Goal: Task Accomplishment & Management: Manage account settings

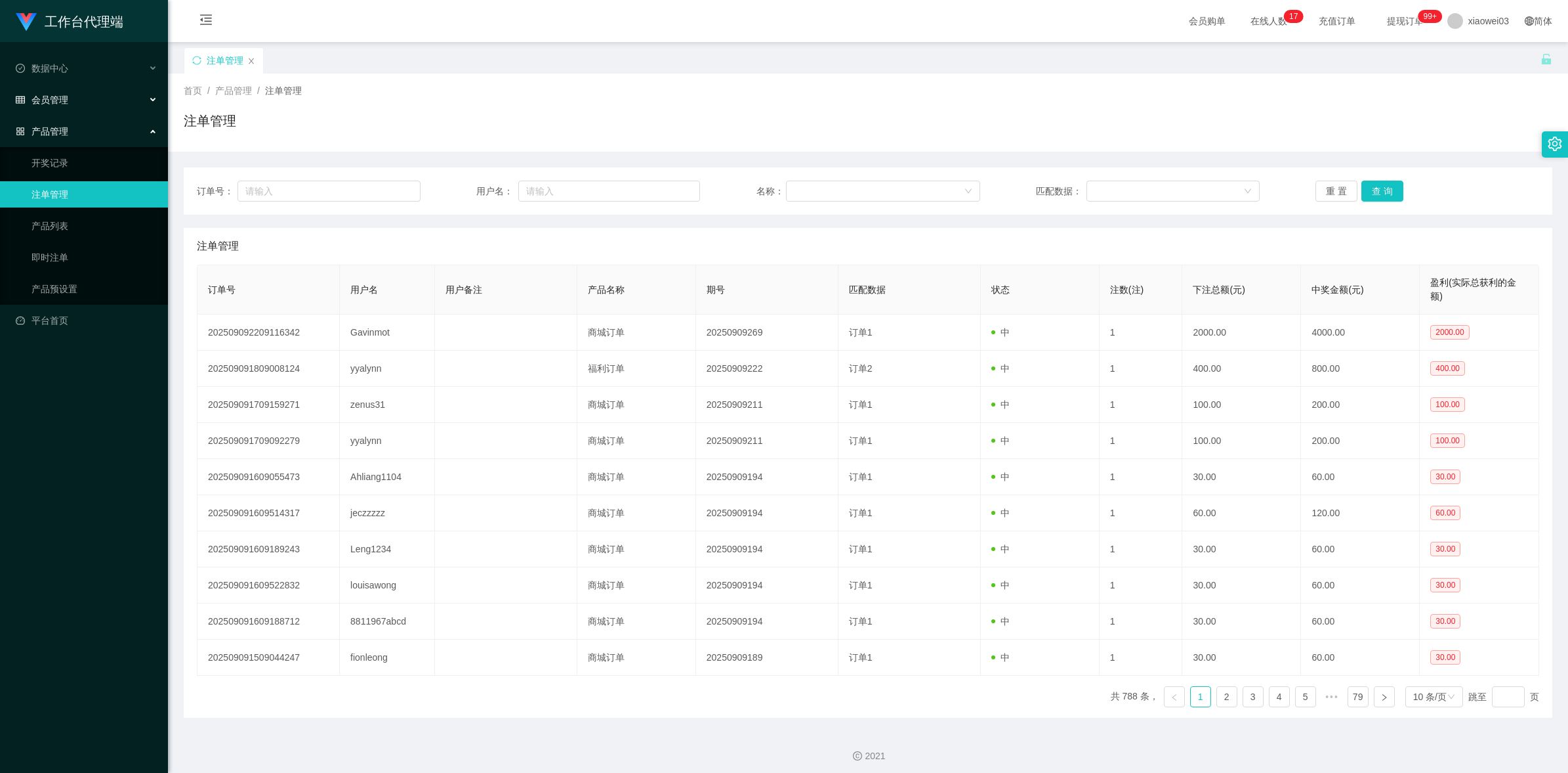
drag, startPoint x: 158, startPoint y: 90, endPoint x: 147, endPoint y: 102, distance: 16.3
click at [159, 90] on div "会员管理" at bounding box center [83, 99] width 168 height 26
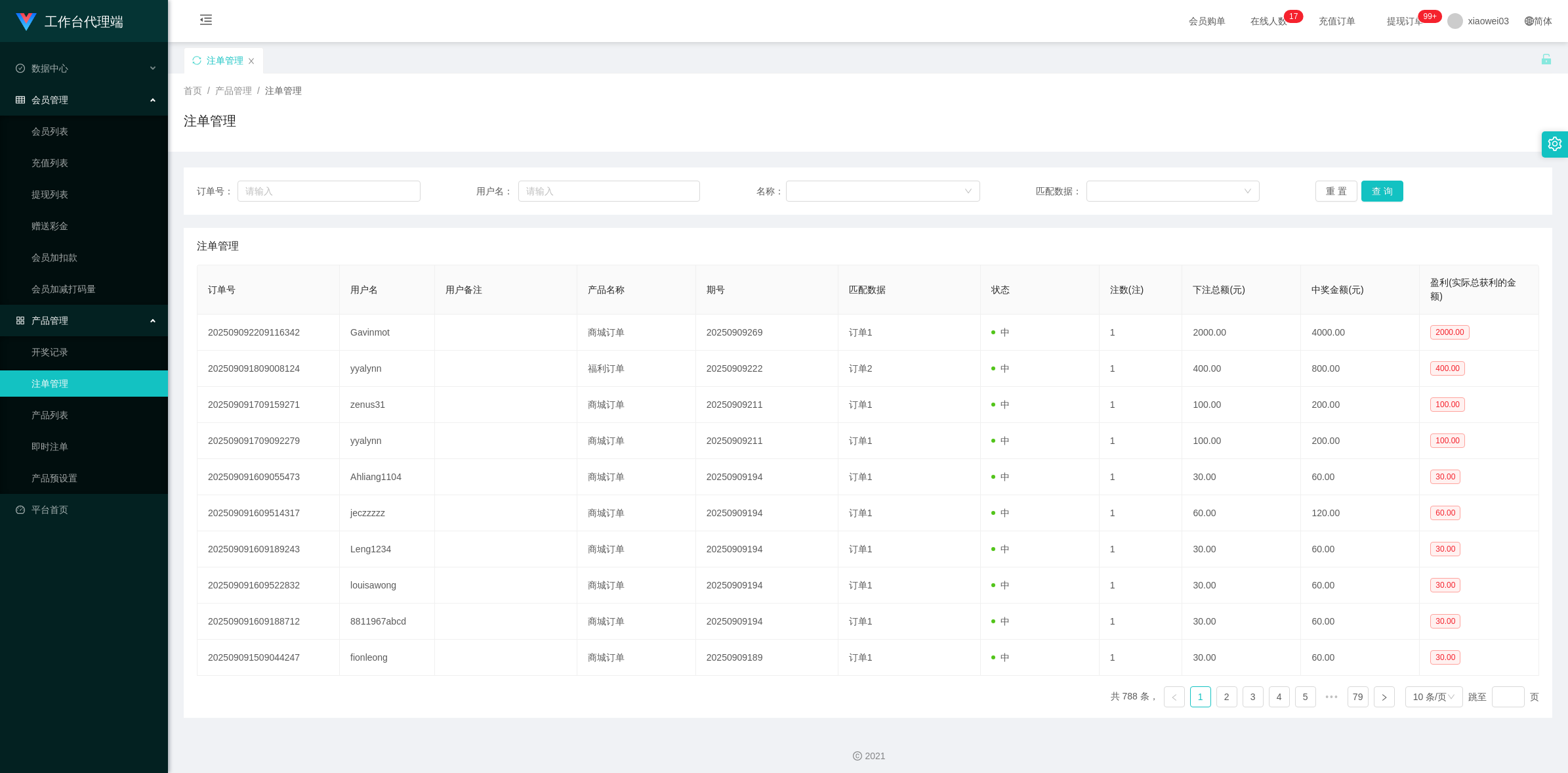
click at [147, 102] on div "会员管理" at bounding box center [83, 99] width 168 height 26
click at [155, 94] on div "会员管理" at bounding box center [83, 99] width 168 height 26
click at [147, 103] on div "会员管理" at bounding box center [83, 99] width 168 height 26
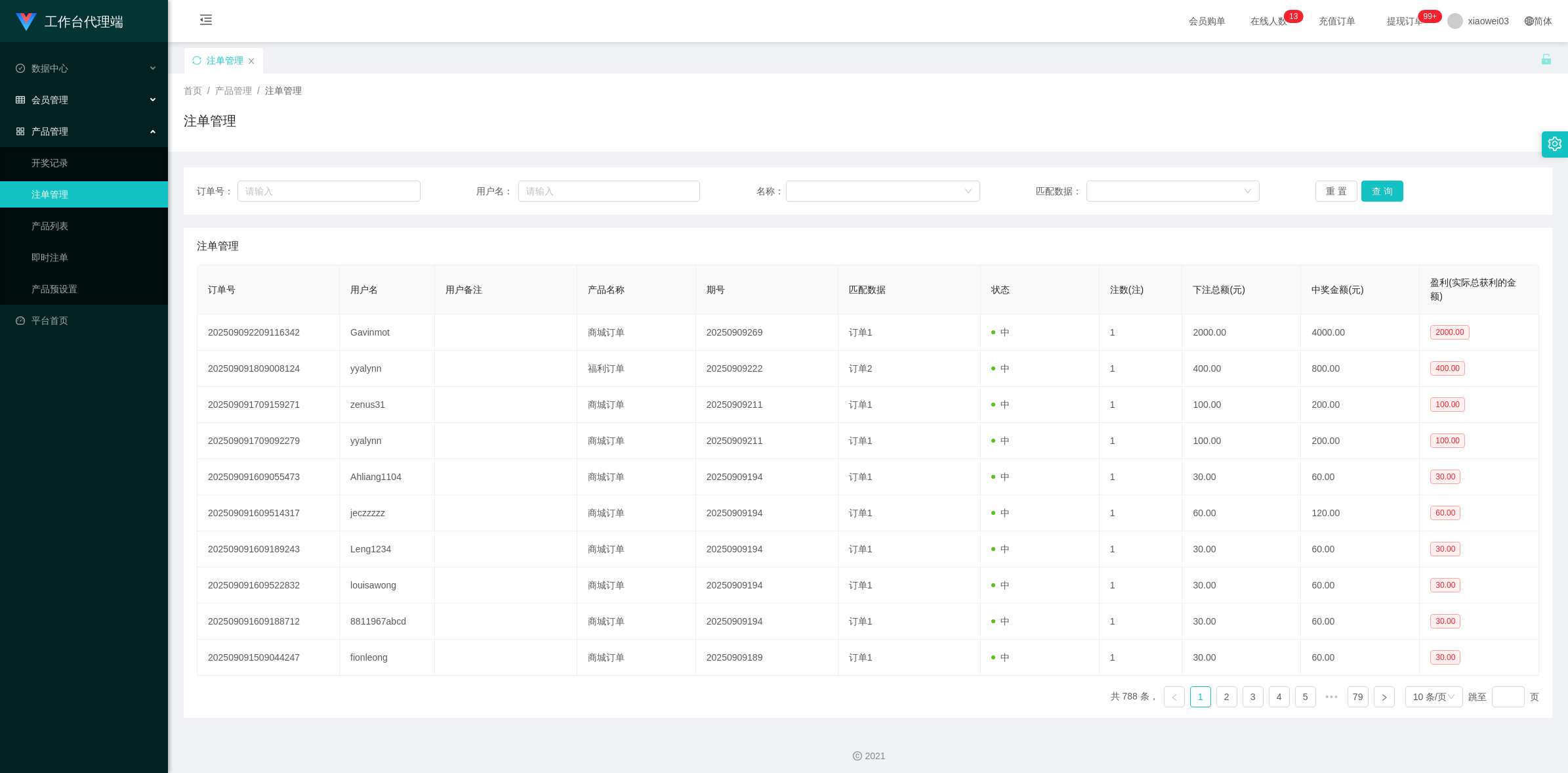
click at [152, 93] on div "会员管理" at bounding box center [83, 99] width 168 height 26
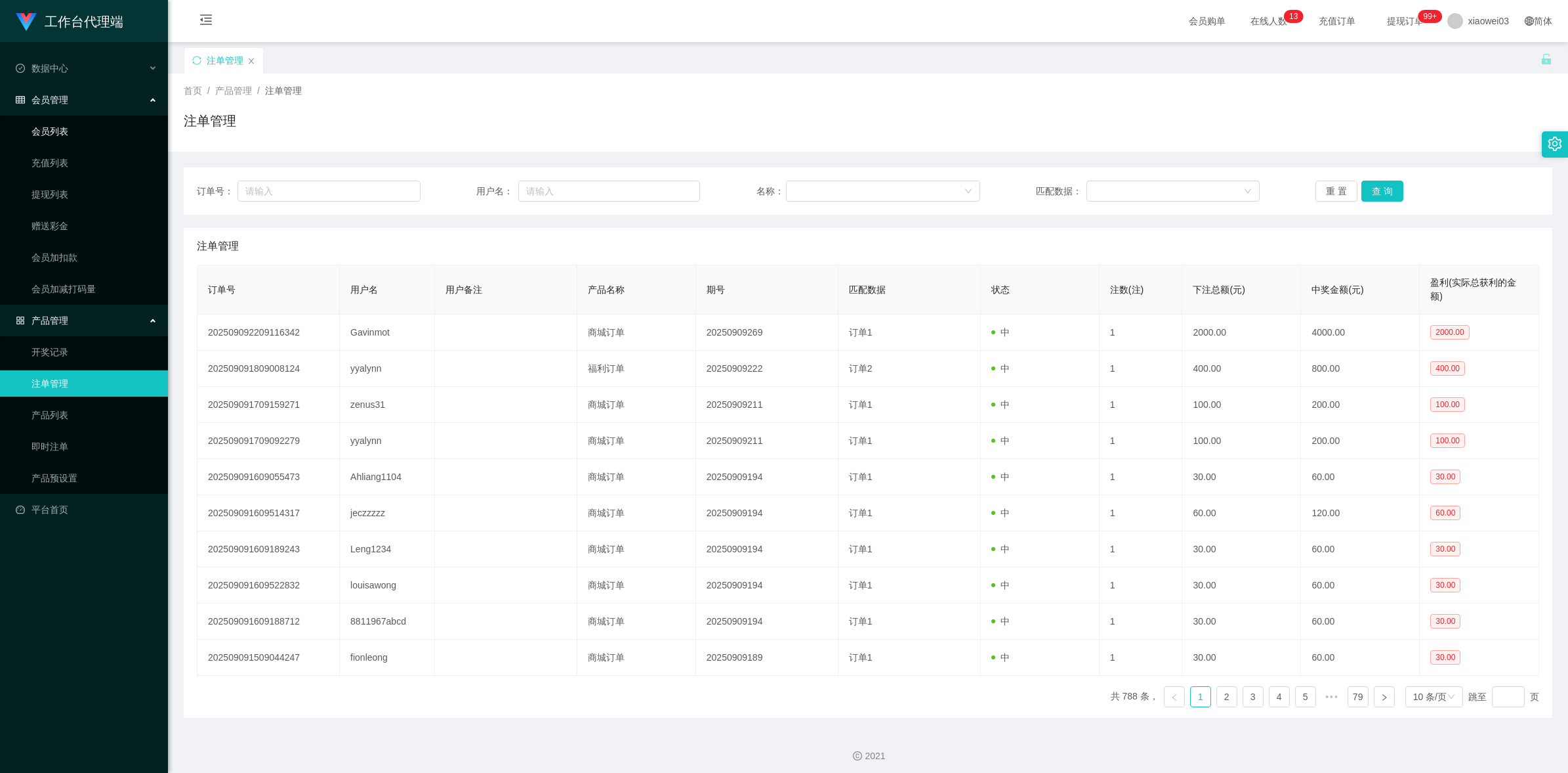
click at [99, 138] on link "会员列表" at bounding box center [94, 131] width 126 height 26
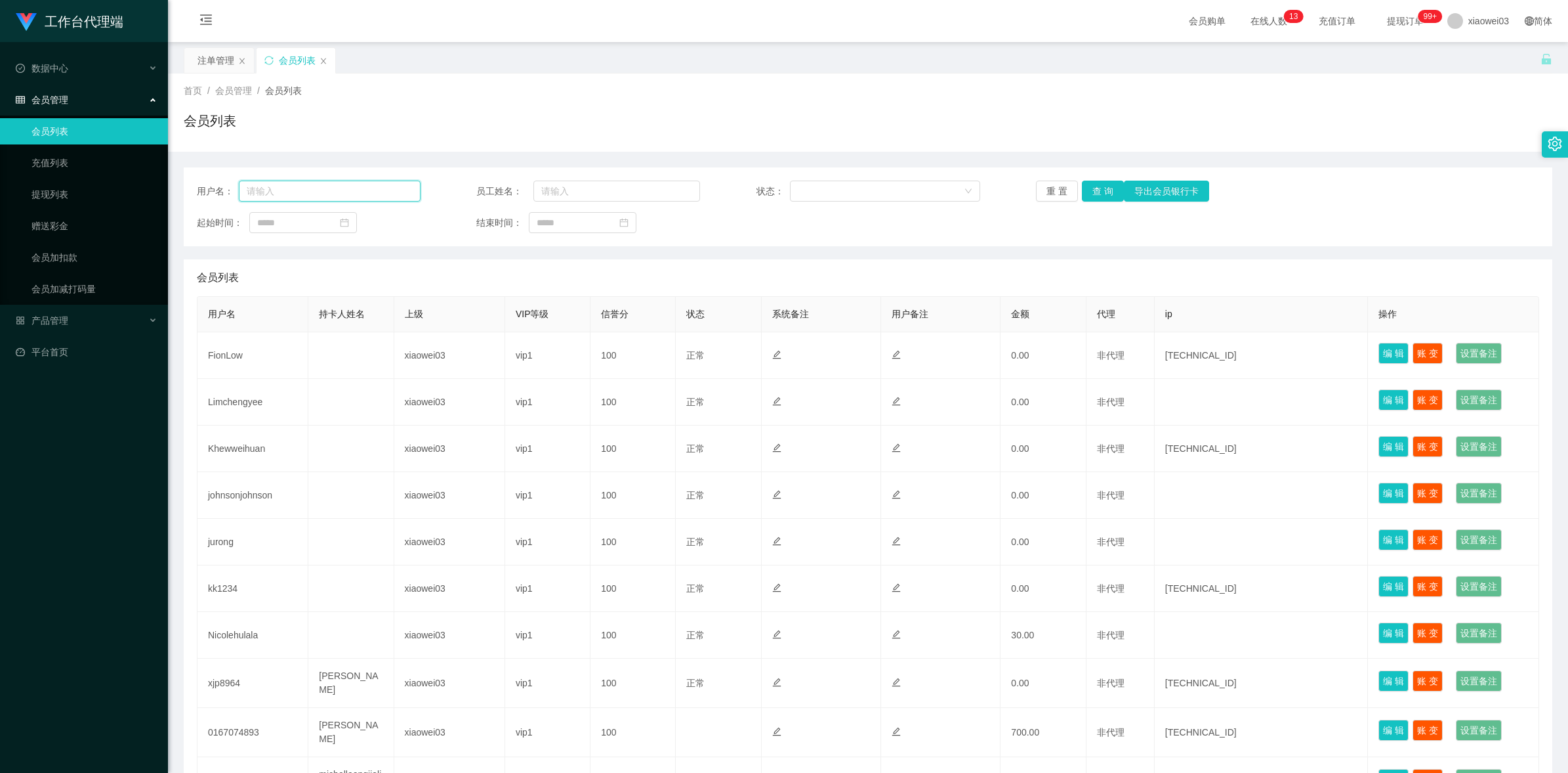
click at [310, 191] on input "text" at bounding box center [329, 191] width 182 height 21
paste input "johnsonjohnson"
type input "johnsonjohnson"
click at [803, 185] on button "查 询" at bounding box center [1103, 191] width 42 height 21
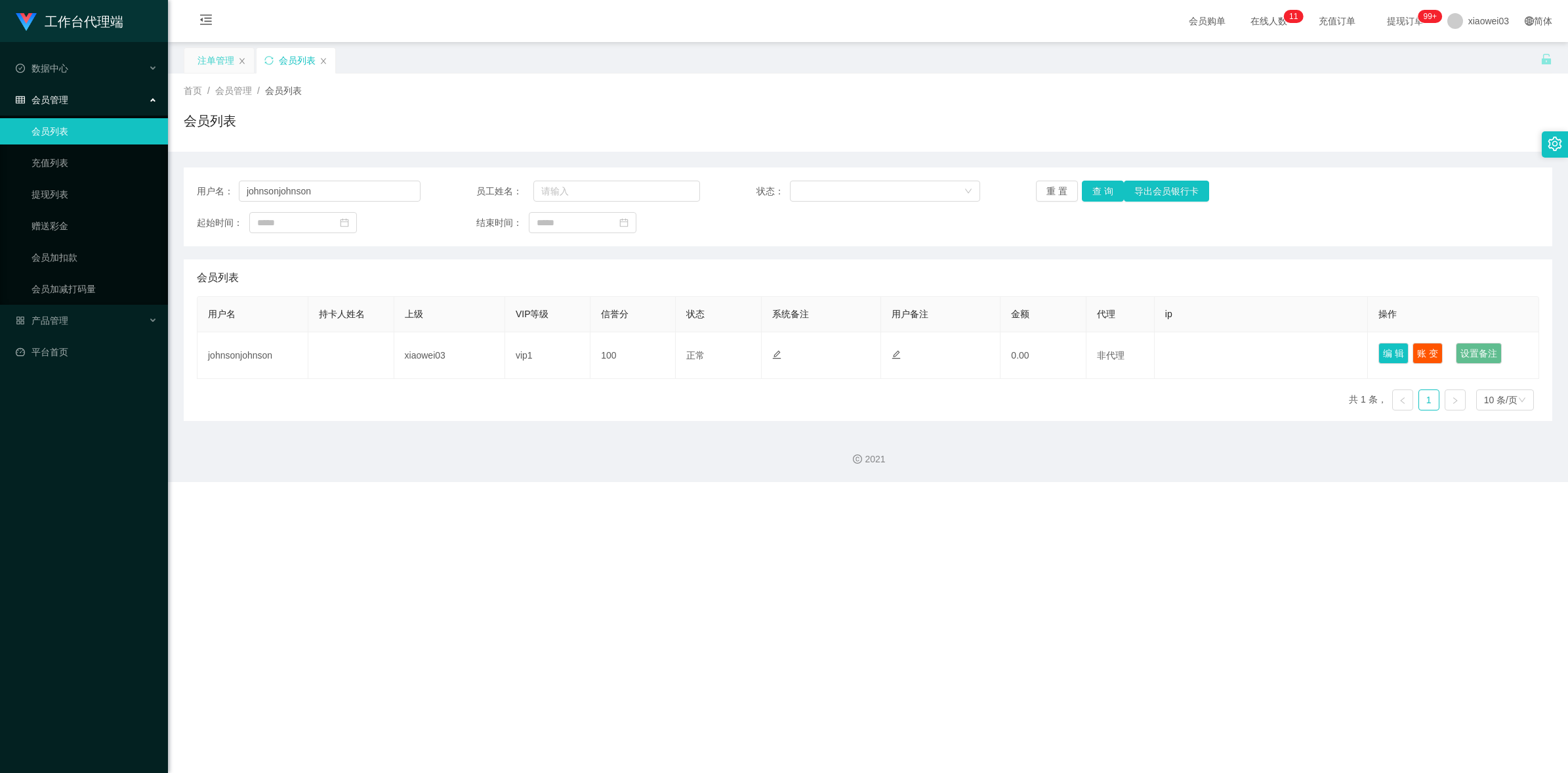
click at [221, 59] on div "注单管理" at bounding box center [216, 61] width 37 height 25
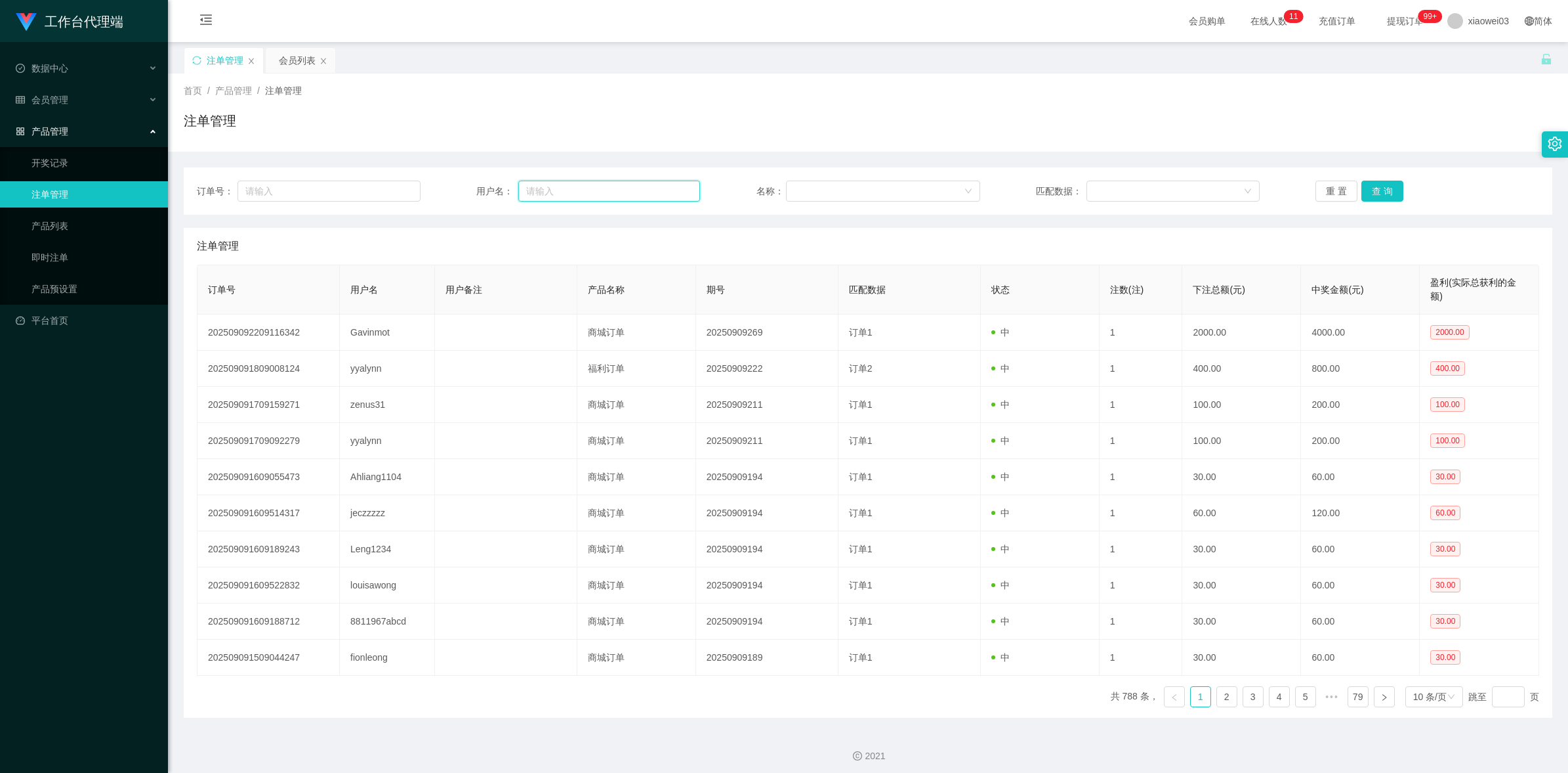
click at [558, 187] on input "text" at bounding box center [609, 191] width 182 height 21
paste input "johnsonjohnson"
type input "johnsonjohnson"
click at [803, 185] on button "查 询" at bounding box center [1383, 191] width 42 height 21
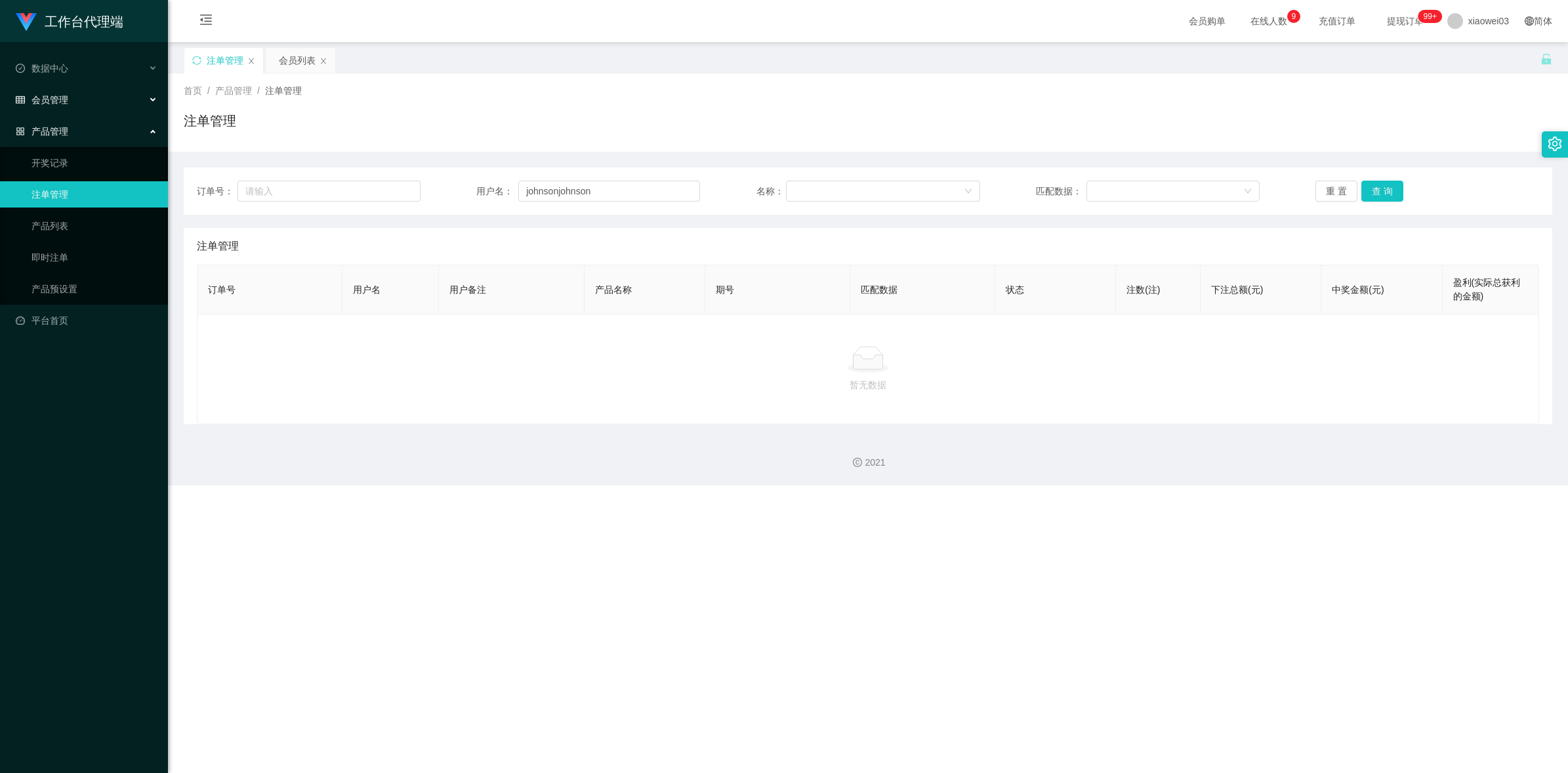
click at [156, 104] on div "会员管理" at bounding box center [83, 99] width 168 height 26
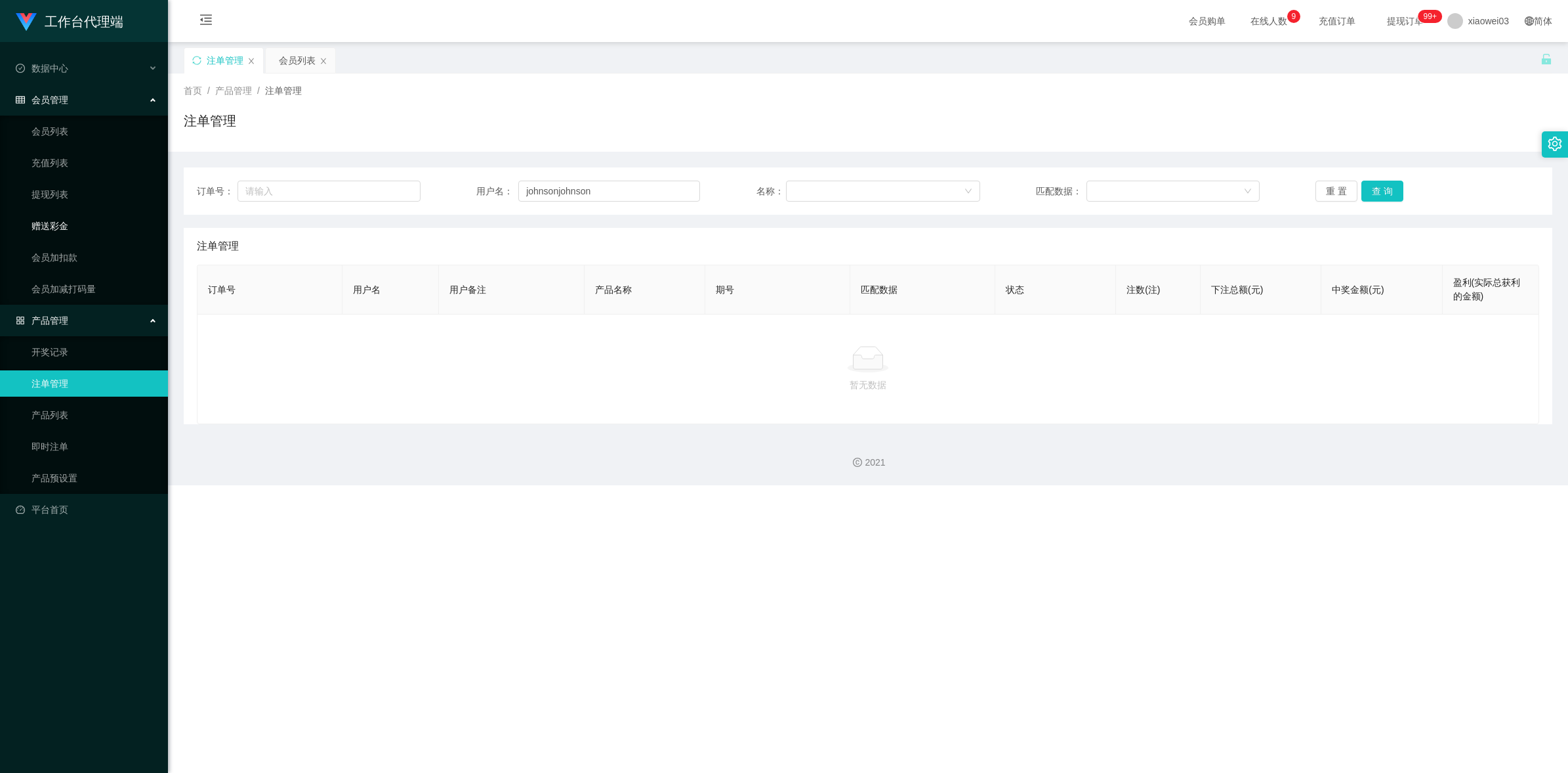
click at [88, 218] on link "赠送彩金" at bounding box center [94, 225] width 126 height 26
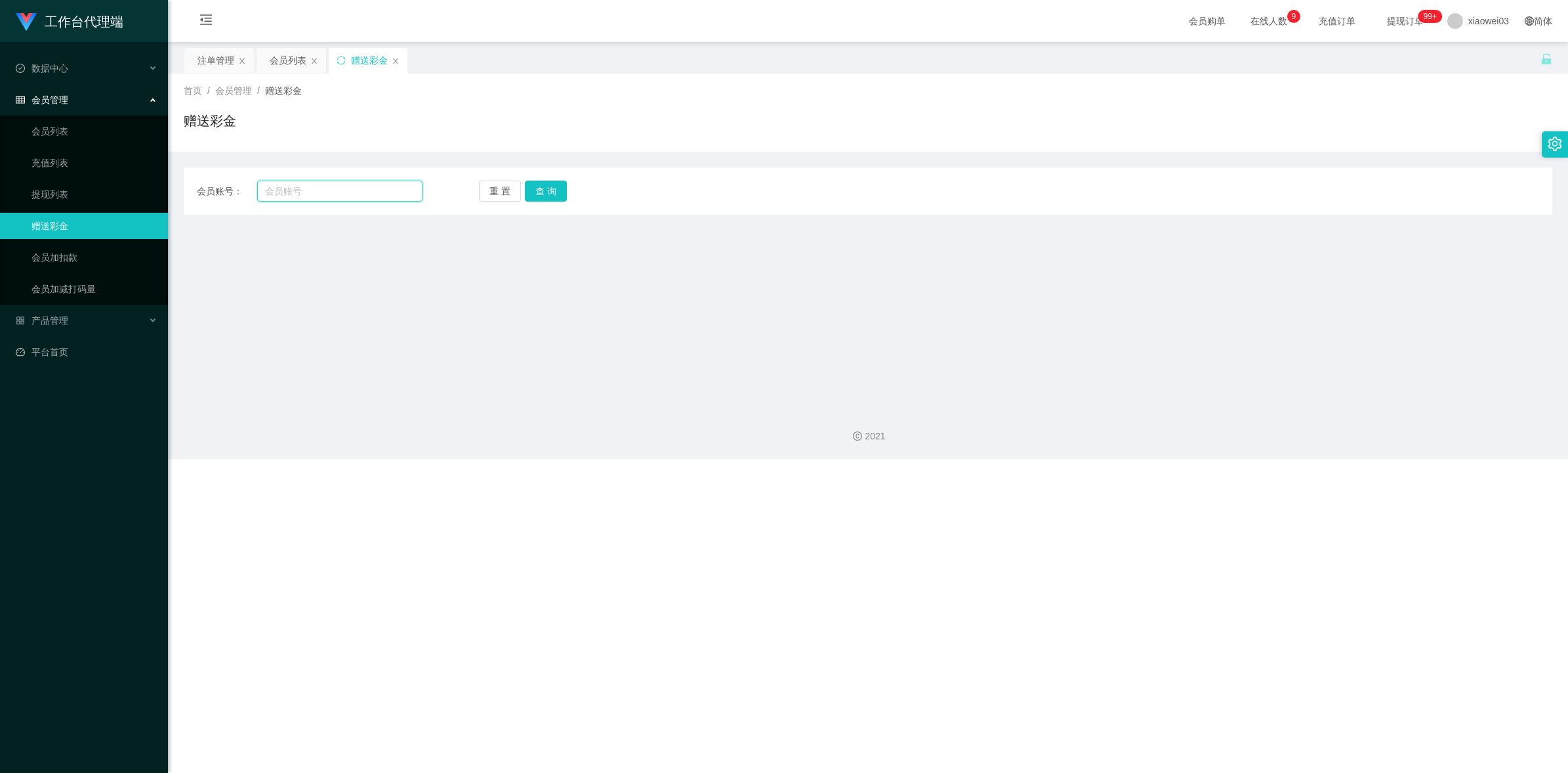
click at [290, 187] on input "text" at bounding box center [340, 191] width 165 height 21
paste input "johnsonjohnson"
type input "johnsonjohnson"
click at [556, 188] on button "查 询" at bounding box center [546, 191] width 42 height 21
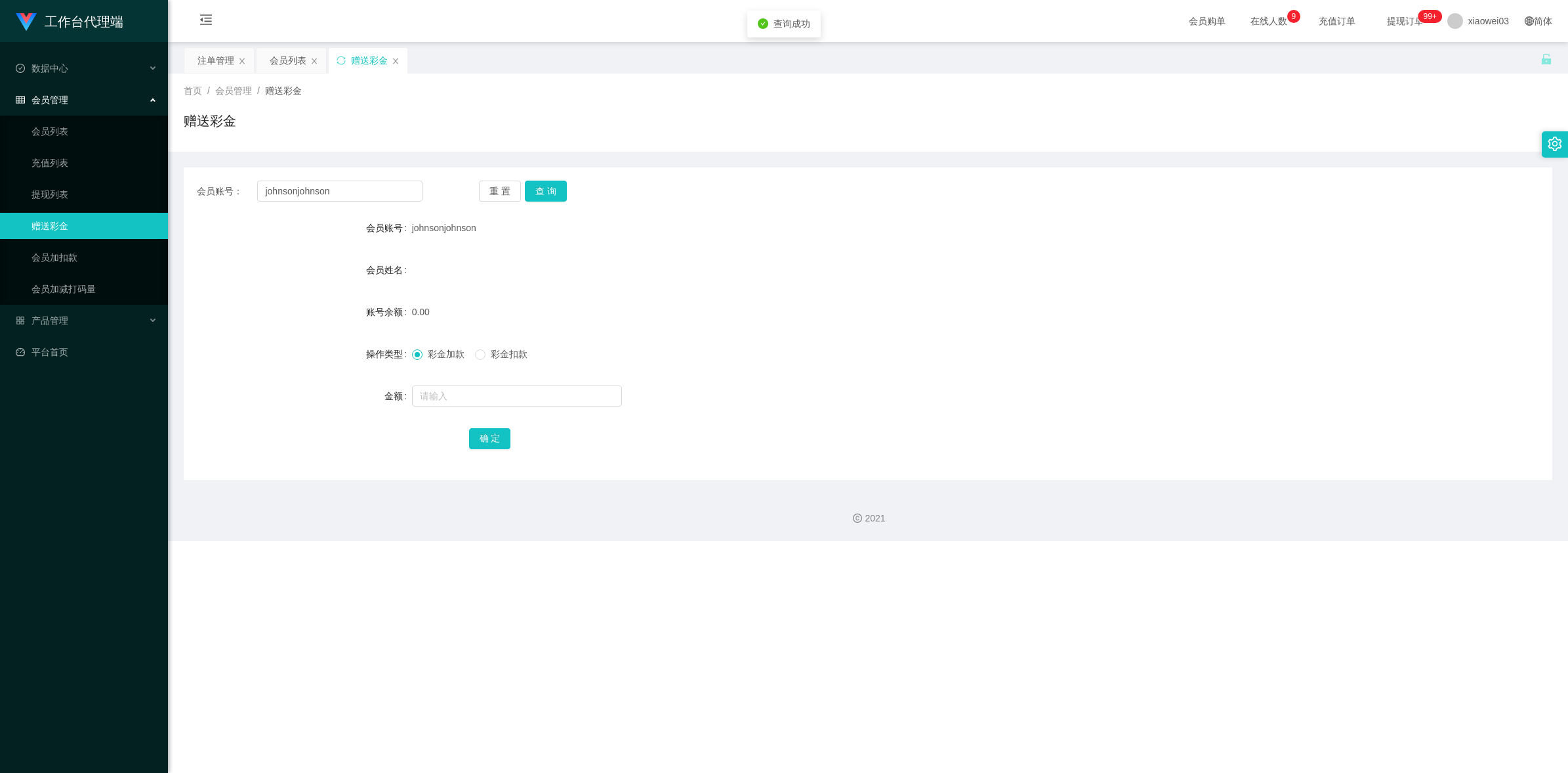
click at [680, 301] on div "0.00" at bounding box center [811, 311] width 799 height 26
